Goal: Task Accomplishment & Management: Manage account settings

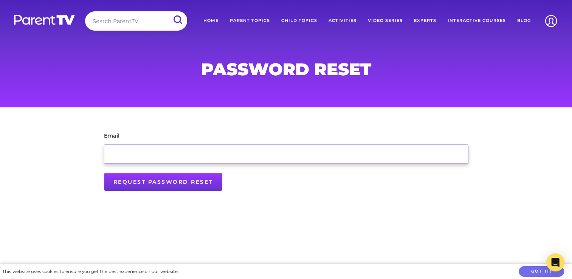
click at [214, 152] on input "Email" at bounding box center [286, 154] width 365 height 19
type input "[EMAIL_ADDRESS][DOMAIN_NAME]"
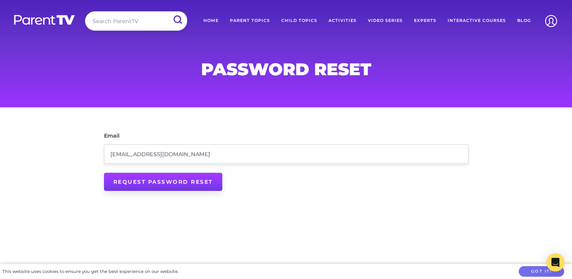
click at [199, 179] on input "Request Password Reset" at bounding box center [163, 182] width 118 height 18
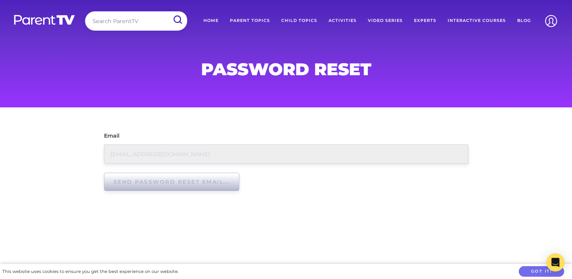
type input "Request Password Reset"
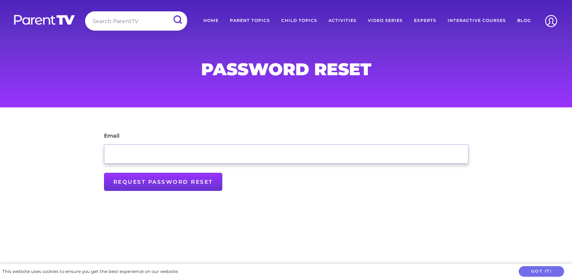
click at [324, 157] on input "Email" at bounding box center [286, 154] width 365 height 19
type input "[EMAIL_ADDRESS][DOMAIN_NAME]"
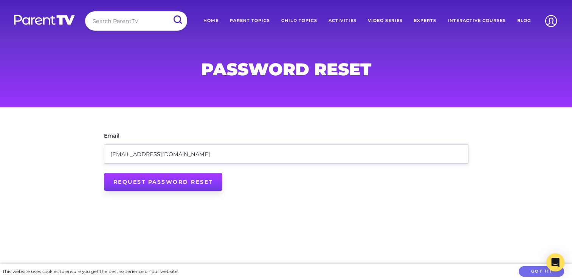
click at [195, 184] on input "Request Password Reset" at bounding box center [163, 182] width 118 height 18
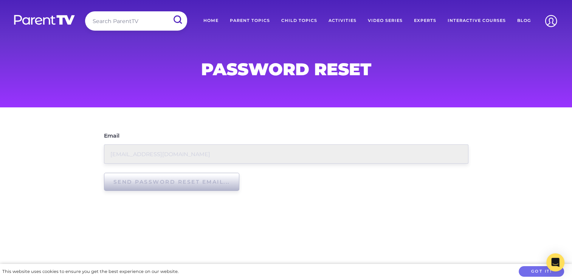
type input "Request Password Reset"
